Goal: Check status: Check status

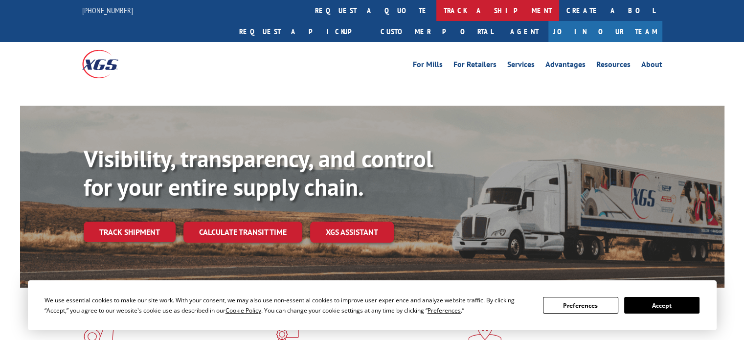
click at [437, 12] on link "track a shipment" at bounding box center [498, 10] width 123 height 21
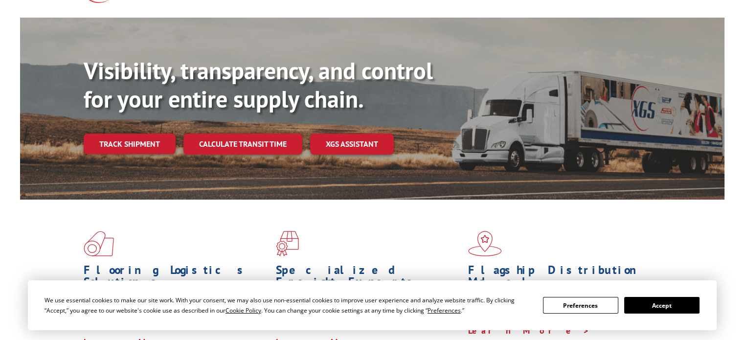
scroll to position [196, 0]
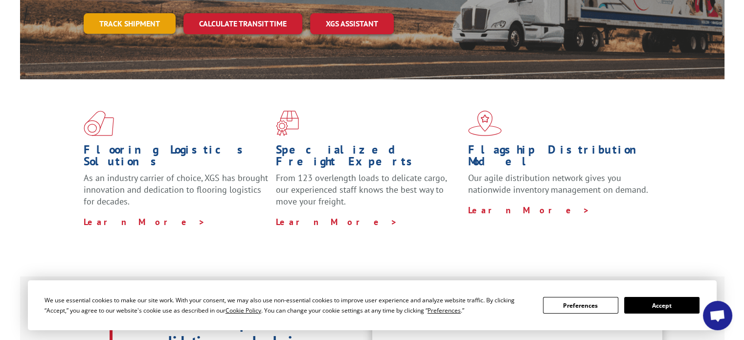
click at [130, 13] on link "Track shipment" at bounding box center [130, 23] width 92 height 21
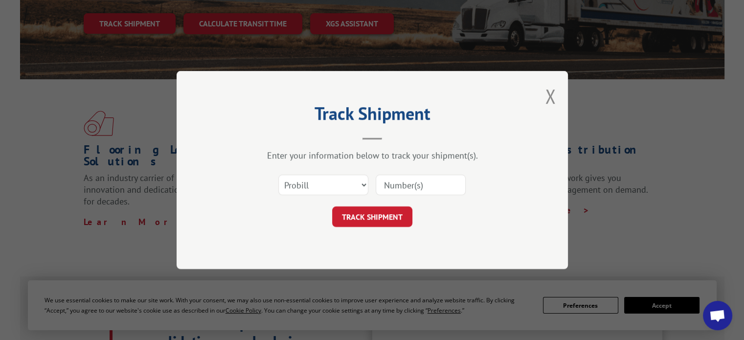
click at [401, 180] on input at bounding box center [421, 185] width 90 height 21
paste input "18333"
type input "18333"
click at [376, 207] on button "TRACK SHIPMENT" at bounding box center [372, 217] width 80 height 21
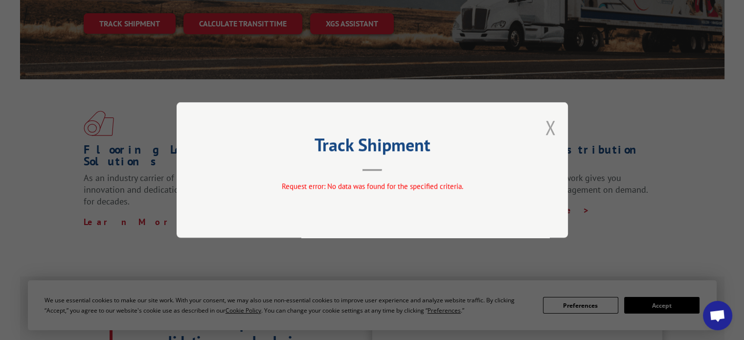
click at [555, 124] on button "Close modal" at bounding box center [550, 128] width 11 height 26
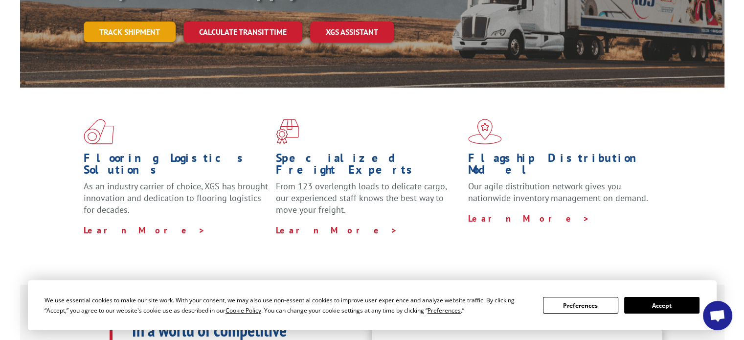
drag, startPoint x: 141, startPoint y: 9, endPoint x: 147, endPoint y: 10, distance: 5.9
click at [142, 22] on link "Track shipment" at bounding box center [130, 32] width 92 height 21
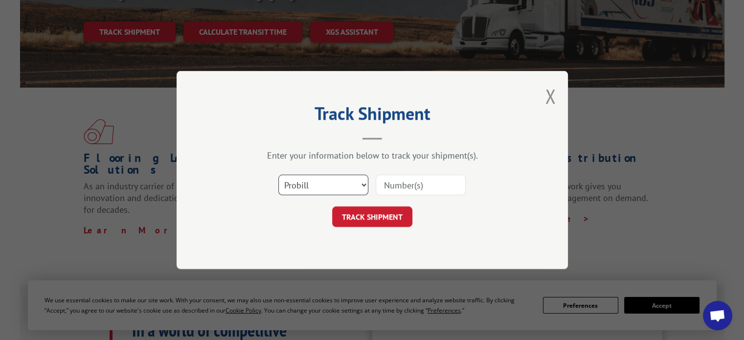
click at [353, 180] on select "Select category... Probill BOL PO" at bounding box center [323, 185] width 90 height 21
select select "bol"
click at [278, 175] on select "Select category... Probill BOL PO" at bounding box center [323, 185] width 90 height 21
drag, startPoint x: 422, startPoint y: 184, endPoint x: 409, endPoint y: 190, distance: 15.3
click at [422, 184] on input at bounding box center [421, 185] width 90 height 21
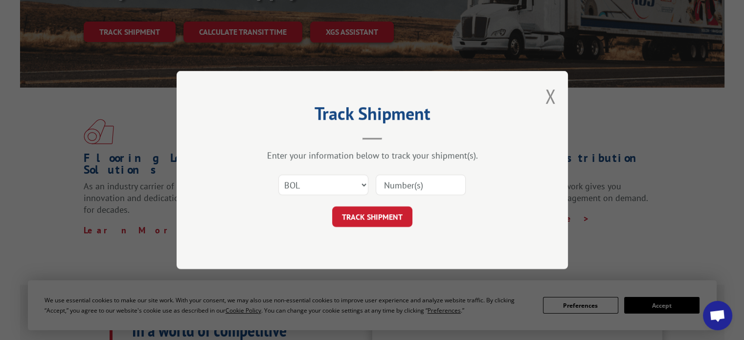
paste input "18333"
type input "18333"
click at [382, 208] on button "TRACK SHIPMENT" at bounding box center [372, 217] width 80 height 21
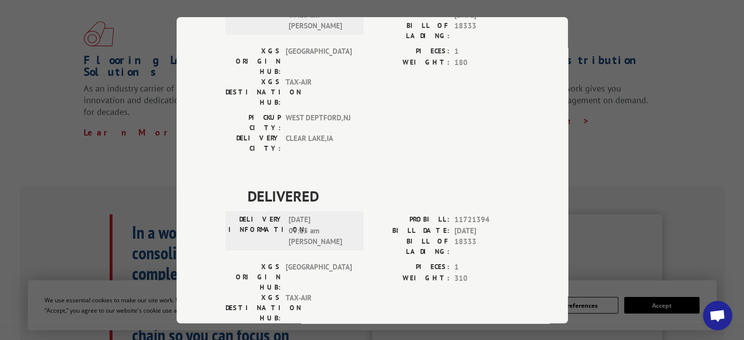
scroll to position [538, 0]
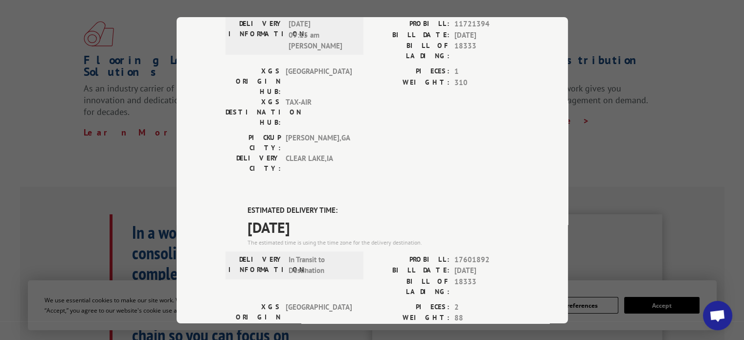
click at [433, 254] on label "PROBILL:" at bounding box center [410, 259] width 77 height 11
drag, startPoint x: 433, startPoint y: 90, endPoint x: 497, endPoint y: 92, distance: 64.6
click at [497, 254] on div "PROBILL: 17601892" at bounding box center [445, 259] width 147 height 11
copy div "PROBILL: 17601892"
